Goal: Task Accomplishment & Management: Manage account settings

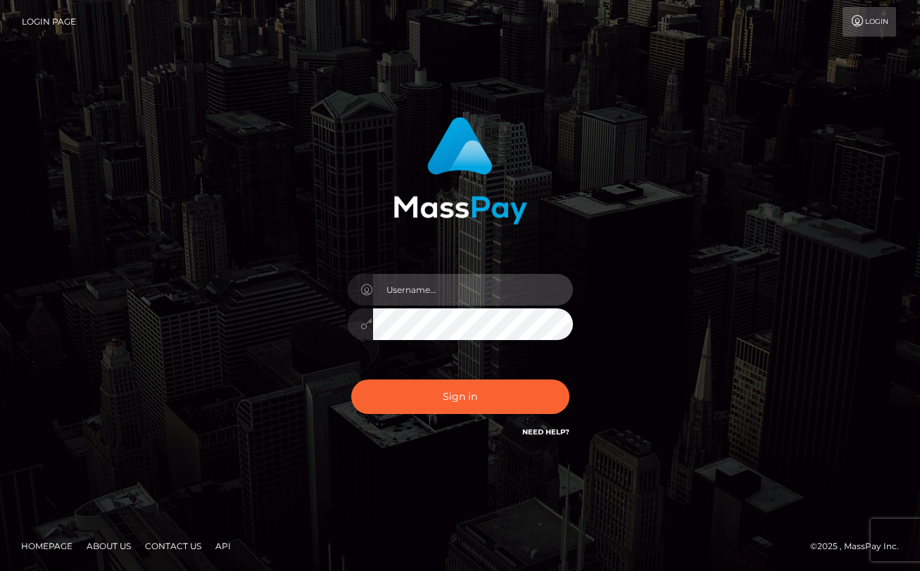
click at [516, 286] on input "text" at bounding box center [473, 290] width 200 height 32
click at [504, 281] on input "text" at bounding box center [473, 290] width 200 height 32
type input "hannahshiro@protonmail.com"
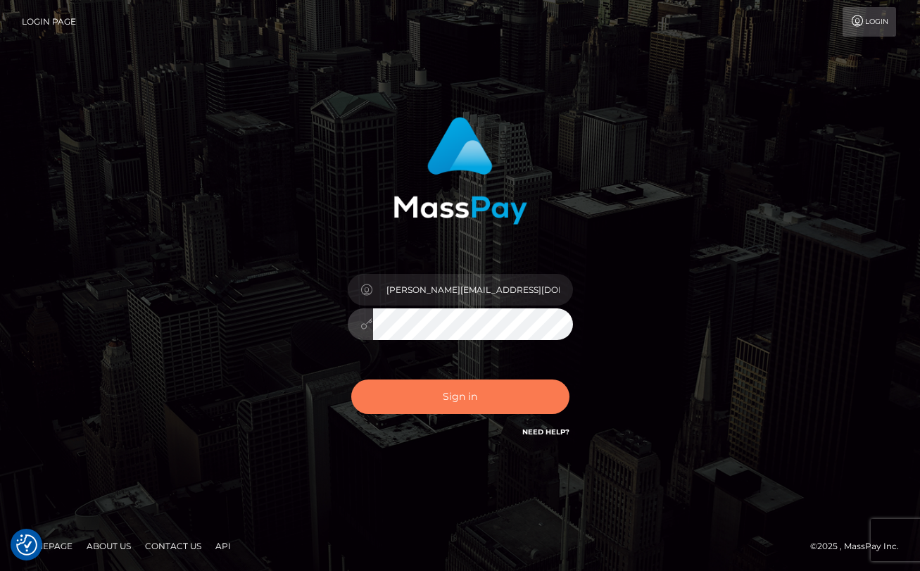
click at [403, 411] on button "Sign in" at bounding box center [460, 396] width 218 height 34
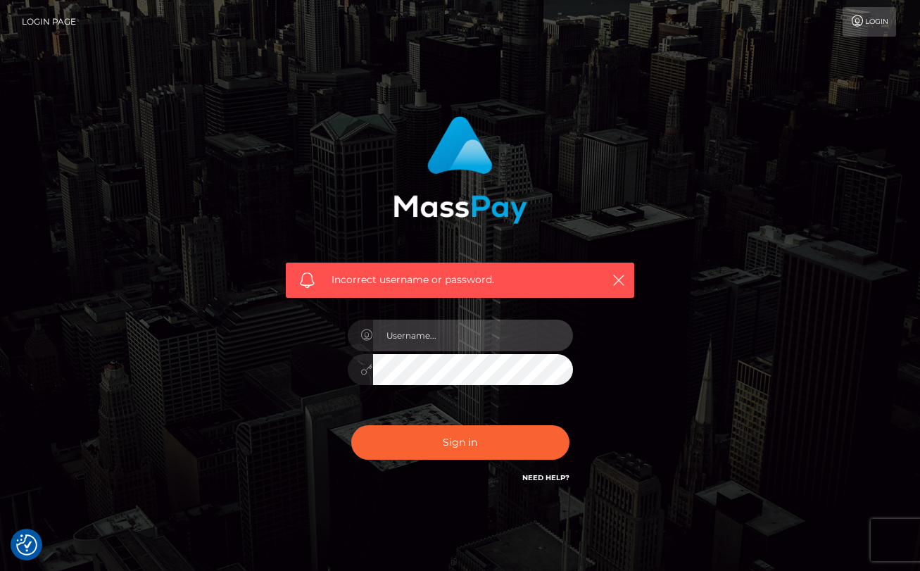
click at [483, 328] on input "text" at bounding box center [473, 336] width 200 height 32
click at [467, 339] on input "text" at bounding box center [473, 336] width 200 height 32
type input "[EMAIL_ADDRESS][DOMAIN_NAME]"
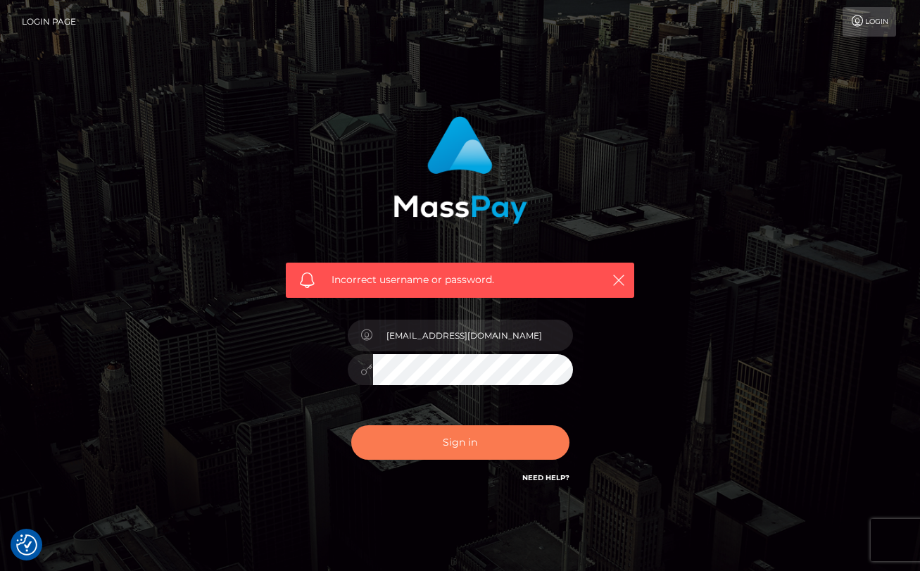
click at [421, 448] on button "Sign in" at bounding box center [460, 442] width 218 height 34
